Goal: Check status: Check status

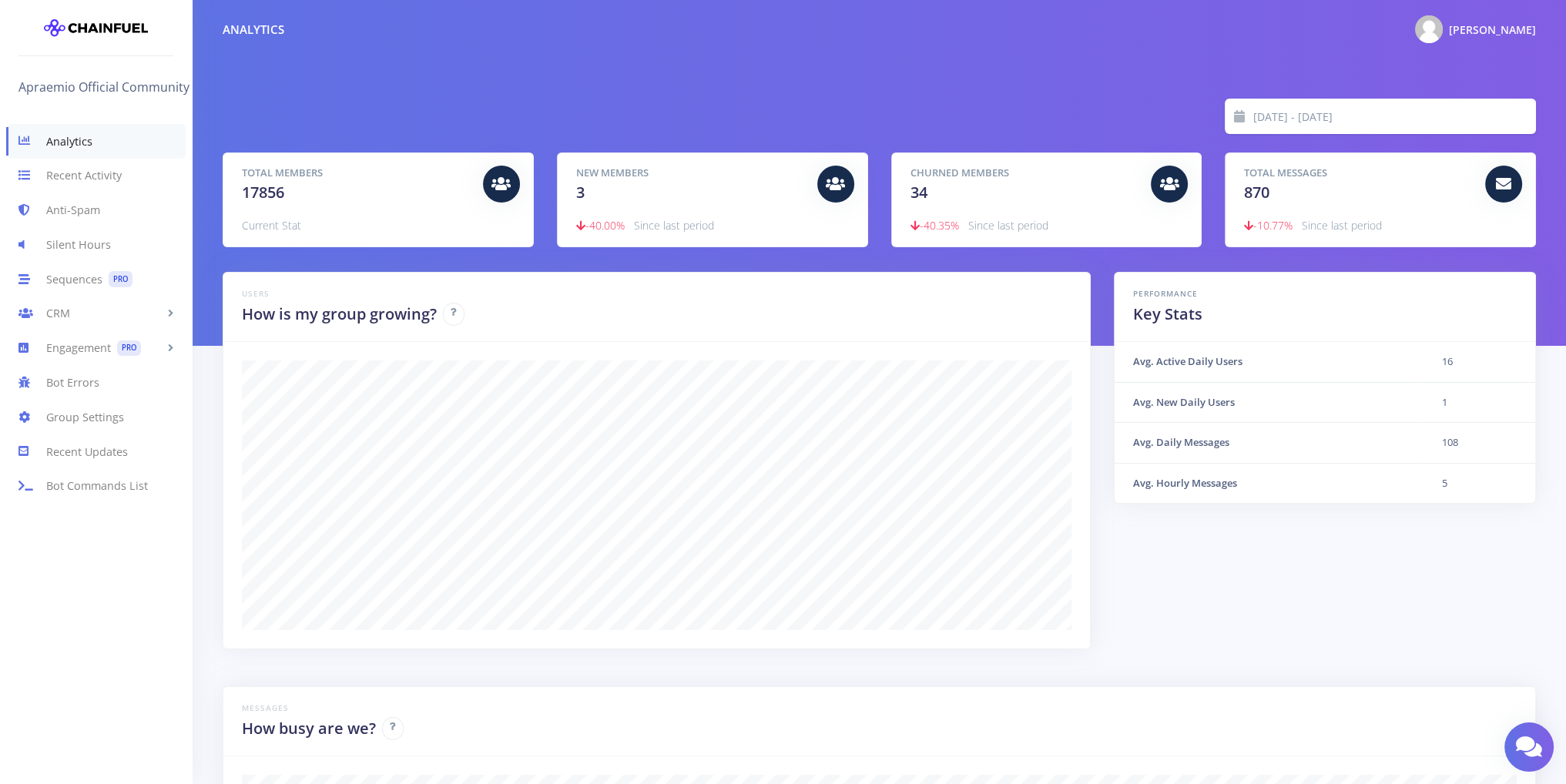
scroll to position [269, 1275]
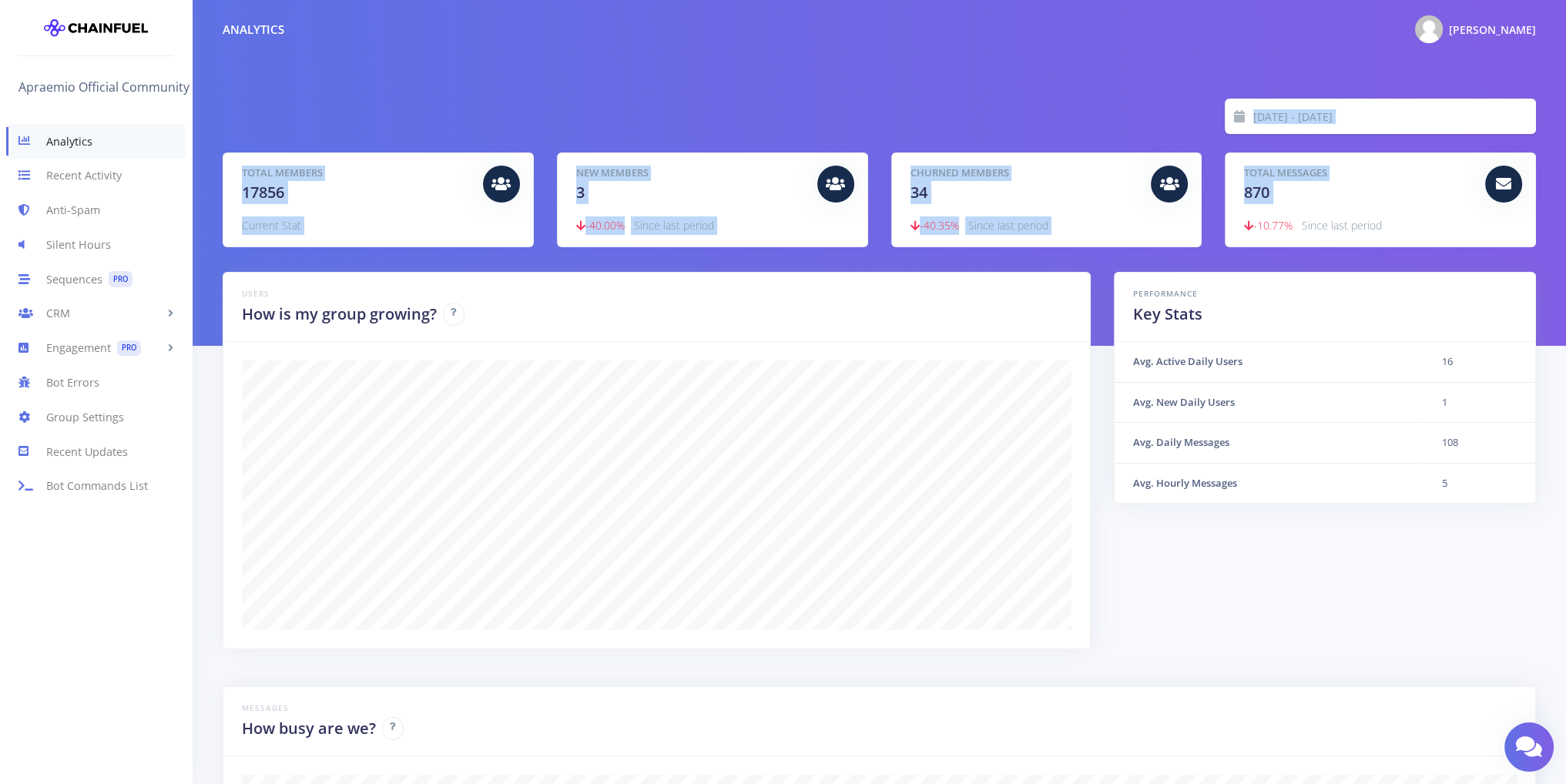
drag, startPoint x: 1507, startPoint y: 186, endPoint x: 1296, endPoint y: 126, distance: 219.4
click at [1296, 126] on div "[DATE] - [DATE] Total Members 17856 Current Stat New Members 3 -40.00% Since la…" at bounding box center [879, 172] width 1313 height 148
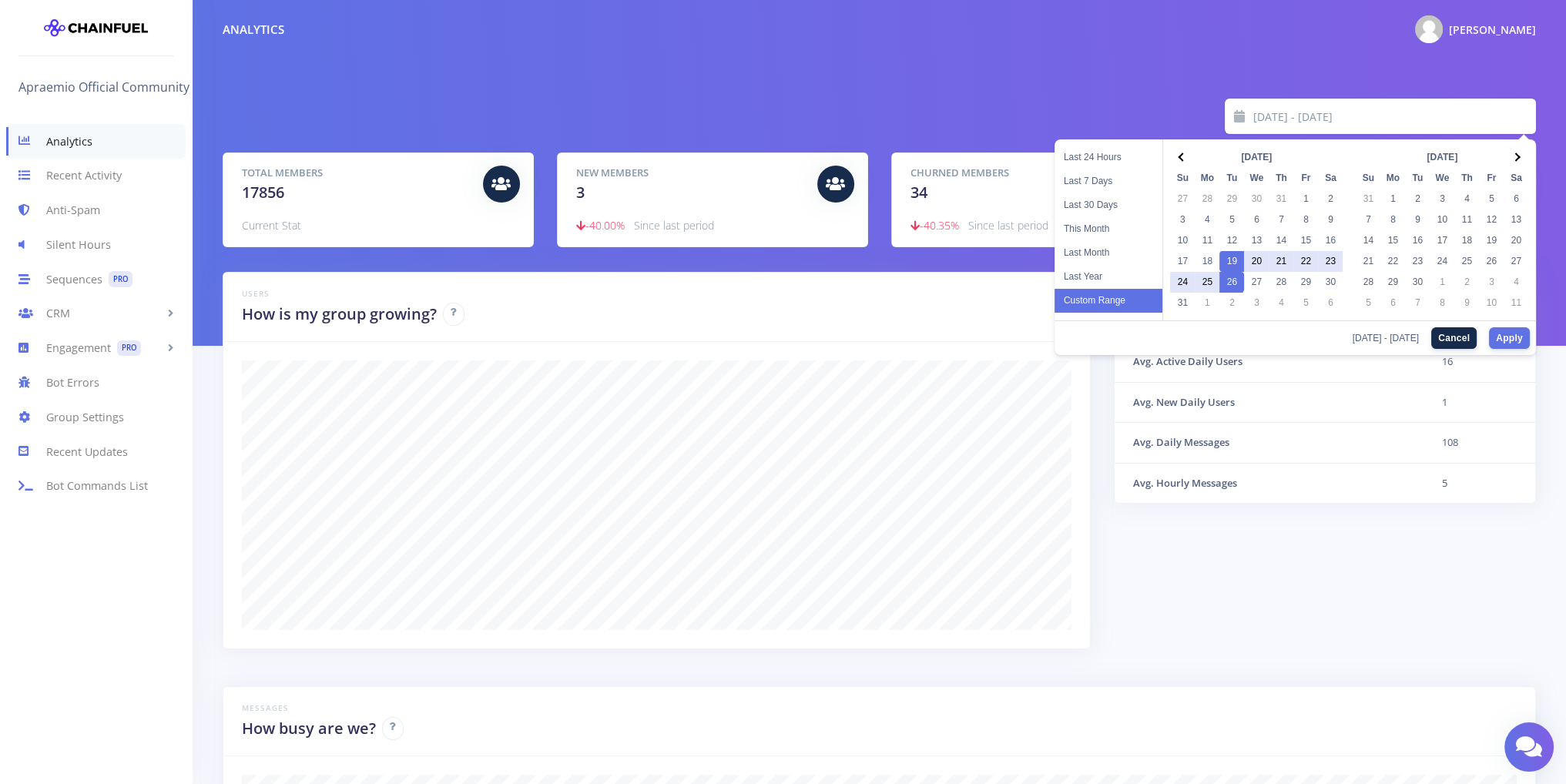
click at [1291, 110] on input "[DATE] - [DATE]" at bounding box center [1395, 116] width 283 height 35
click at [1516, 327] on button "Apply" at bounding box center [1509, 337] width 41 height 22
type input "[DATE] - [DATE]"
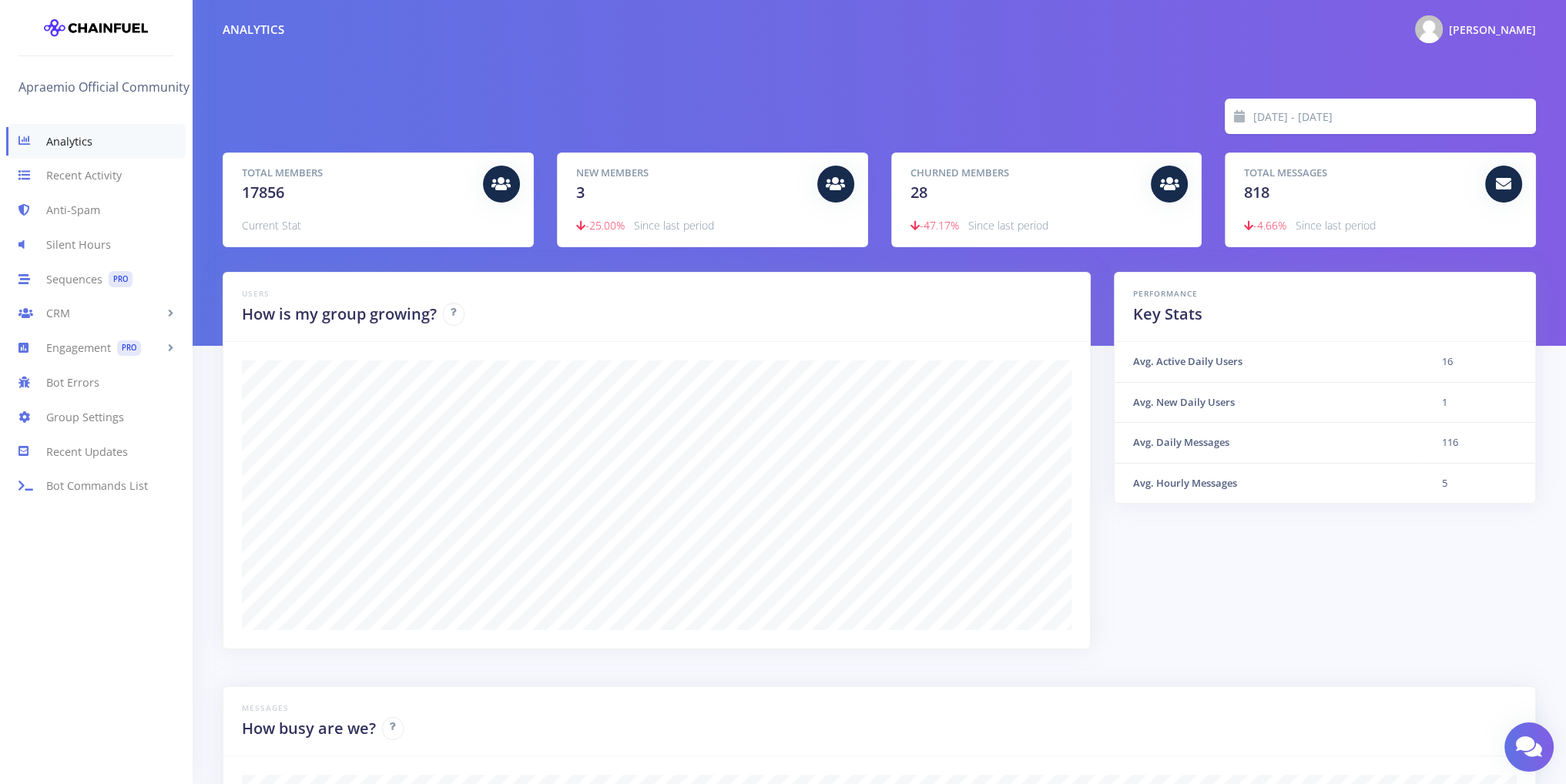
scroll to position [269, 1275]
drag, startPoint x: 1479, startPoint y: 480, endPoint x: 1102, endPoint y: 342, distance: 401.5
click at [1103, 342] on div "Performance Key Stats Avg. Active Daily Users 16 Avg. New Daily Users 1 Avg. Da…" at bounding box center [1325, 461] width 445 height 378
copy div "Avg. Active Daily Users 16 Avg. New Daily Users 1 Avg. Daily Messages 116 Avg. …"
